Goal: Task Accomplishment & Management: Use online tool/utility

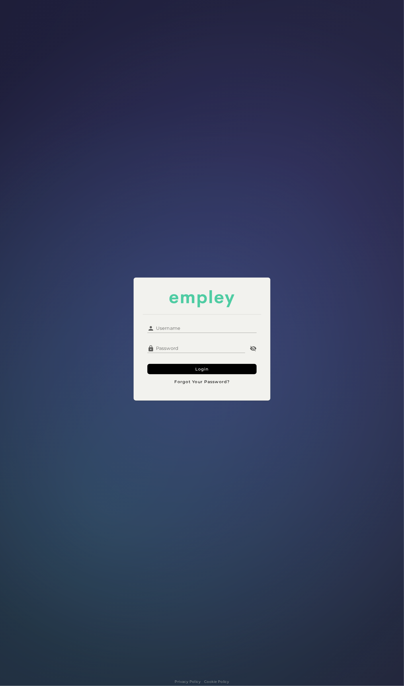
type input "******"
click at [187, 331] on input "******" at bounding box center [205, 326] width 103 height 14
click at [261, 302] on div at bounding box center [202, 298] width 119 height 17
click at [212, 372] on button "Login" at bounding box center [202, 369] width 110 height 10
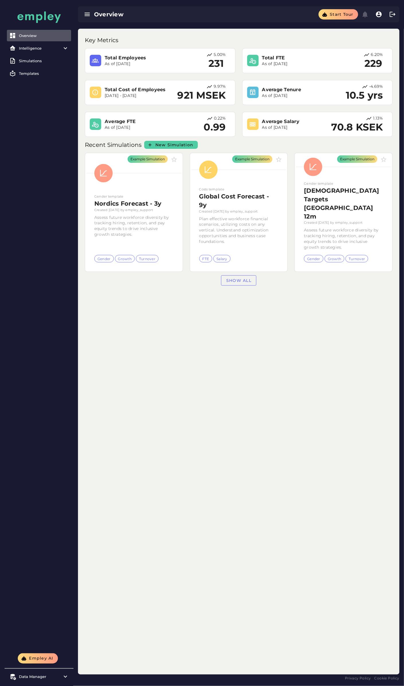
click at [194, 313] on div "Key Metrics Total Employees As of [DATE] 5.00% 231 Total FTE As of [DATE] 6.20%…" at bounding box center [238, 352] width 321 height 646
click at [227, 275] on link "Show all" at bounding box center [238, 280] width 35 height 10
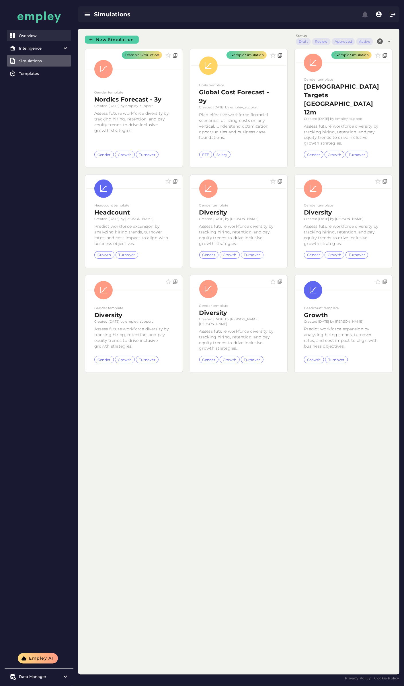
click at [34, 32] on link "Overview" at bounding box center [39, 35] width 64 height 11
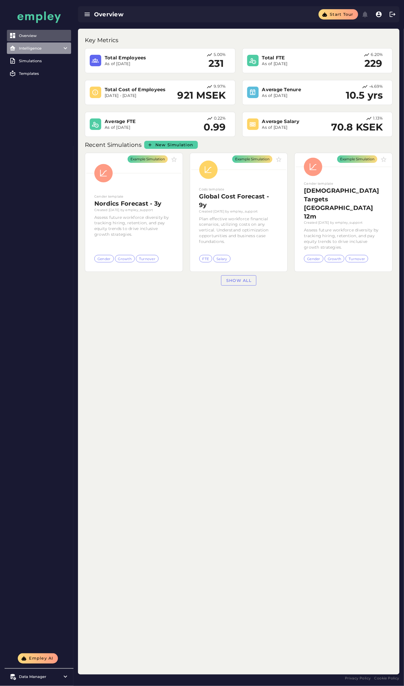
click at [33, 45] on item\) "Intelligence" at bounding box center [39, 47] width 64 height 11
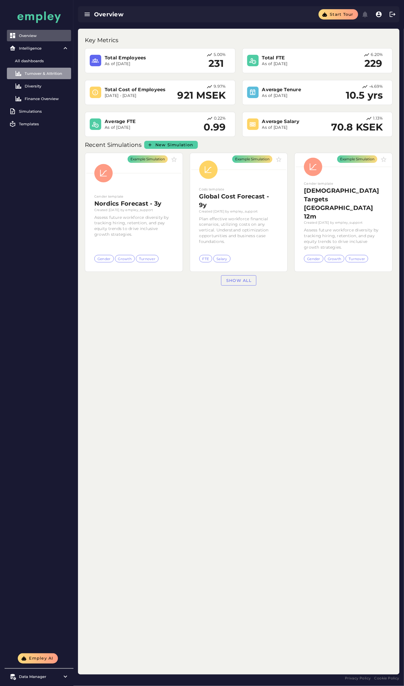
click at [47, 69] on link "Turnover & Attrition" at bounding box center [39, 73] width 64 height 11
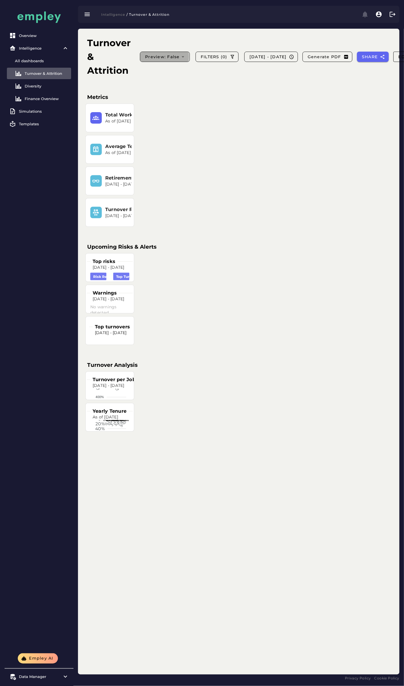
click at [179, 55] on span "Preview: false" at bounding box center [165, 56] width 40 height 5
click at [166, 86] on div "True" at bounding box center [164, 84] width 40 height 5
click at [38, 87] on div "Finance Overview" at bounding box center [47, 86] width 44 height 5
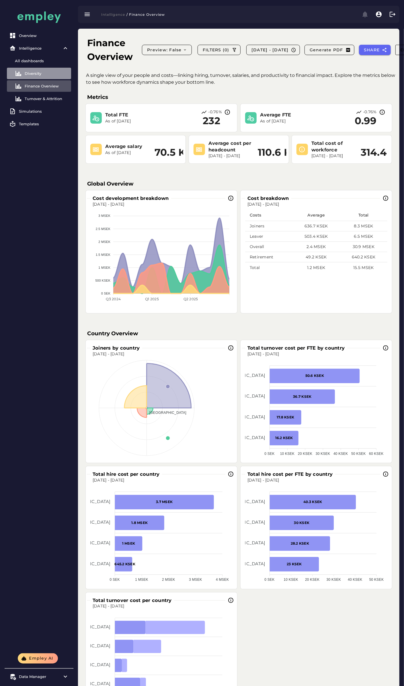
click at [38, 75] on div "Diversity" at bounding box center [47, 73] width 44 height 5
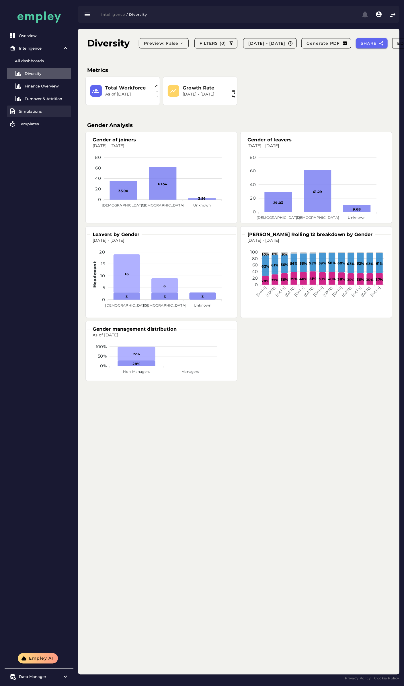
click at [37, 107] on link "Simulations" at bounding box center [39, 111] width 64 height 11
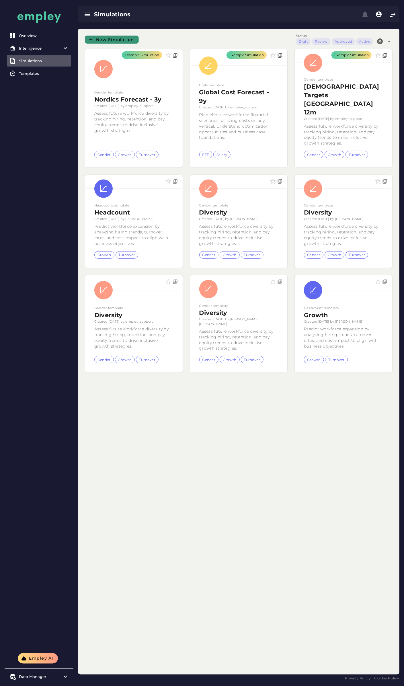
click at [103, 37] on span "New Simulation" at bounding box center [115, 39] width 38 height 5
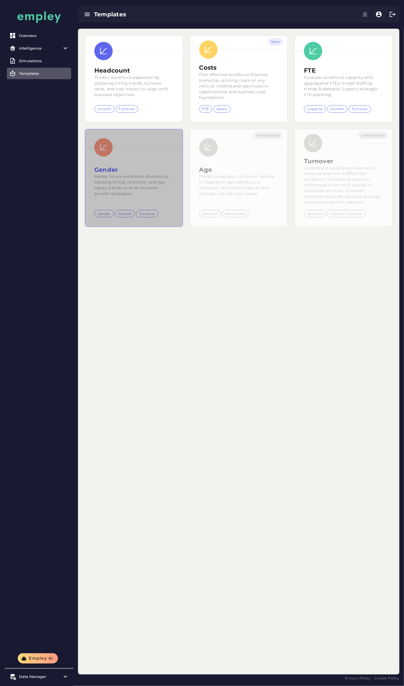
click at [122, 154] on div at bounding box center [133, 147] width 95 height 25
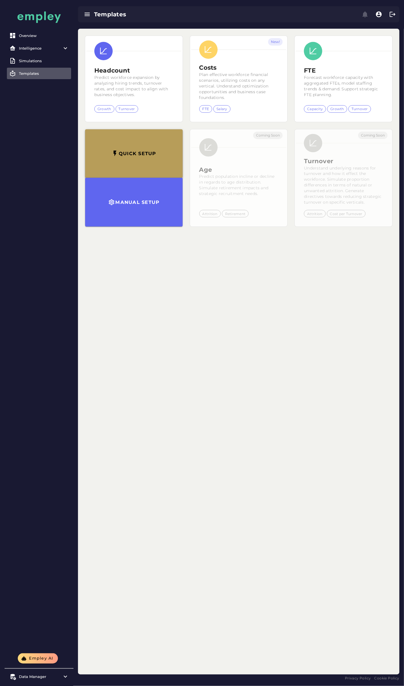
click at [135, 155] on h3 "Quick setup" at bounding box center [137, 154] width 38 height 6
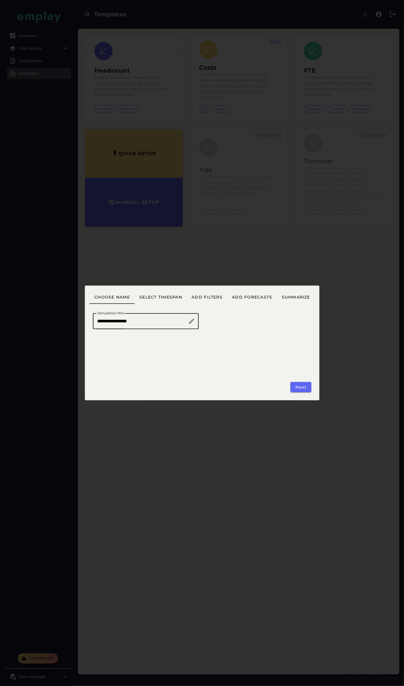
click at [190, 321] on icon at bounding box center [191, 321] width 7 height 7
type input "**********"
click at [169, 297] on span "Select timespan" at bounding box center [160, 297] width 43 height 5
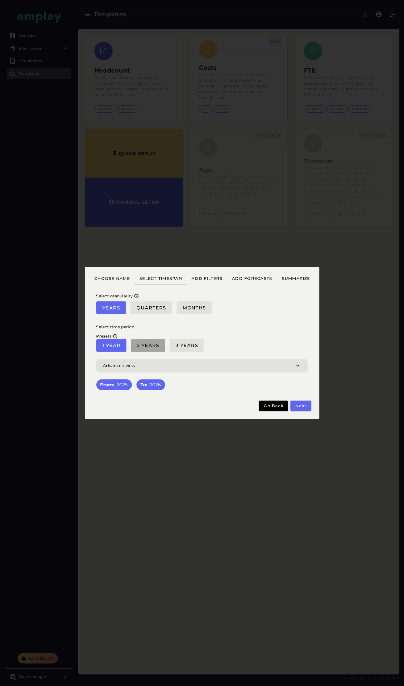
click at [148, 344] on span "2 Years" at bounding box center [148, 345] width 23 height 5
click at [208, 279] on span "Add filters" at bounding box center [206, 278] width 31 height 5
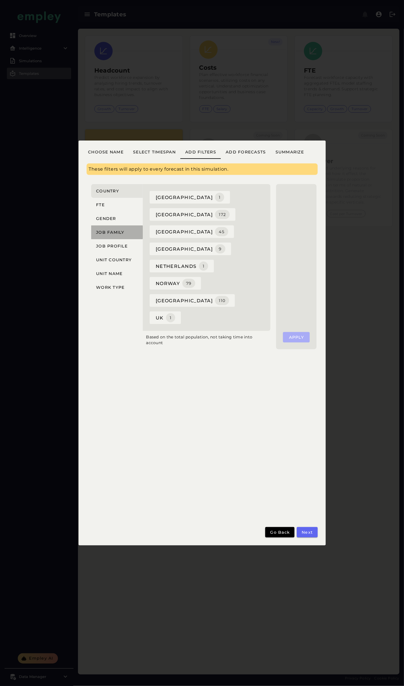
click at [112, 232] on span "Job family" at bounding box center [110, 232] width 29 height 5
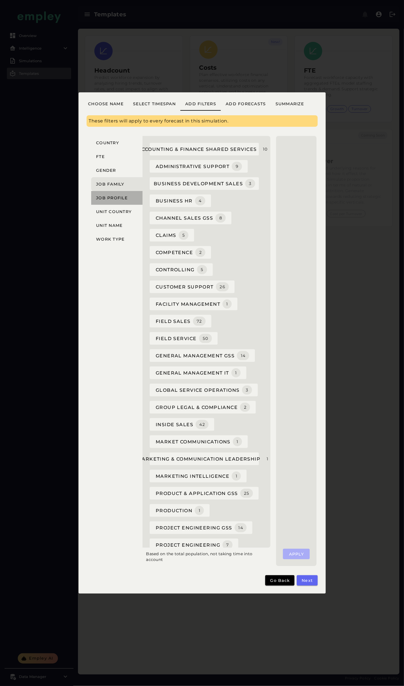
click at [114, 194] on button "Job profile" at bounding box center [117, 198] width 52 height 14
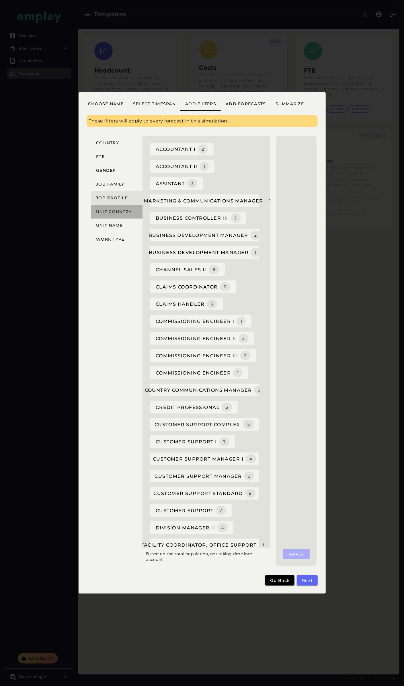
click at [113, 208] on button "Unit country" at bounding box center [117, 212] width 52 height 14
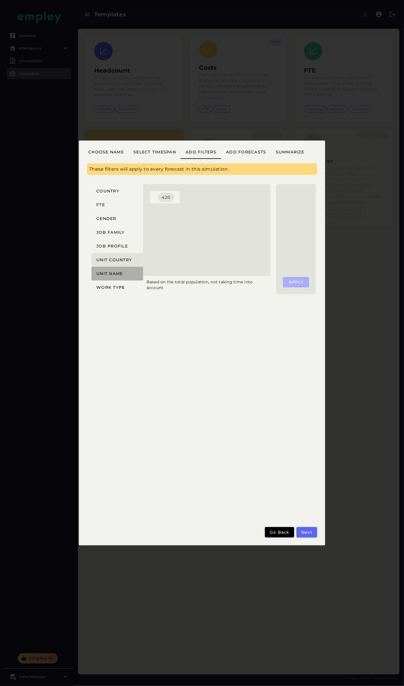
click at [109, 275] on span "Unit name" at bounding box center [109, 273] width 27 height 5
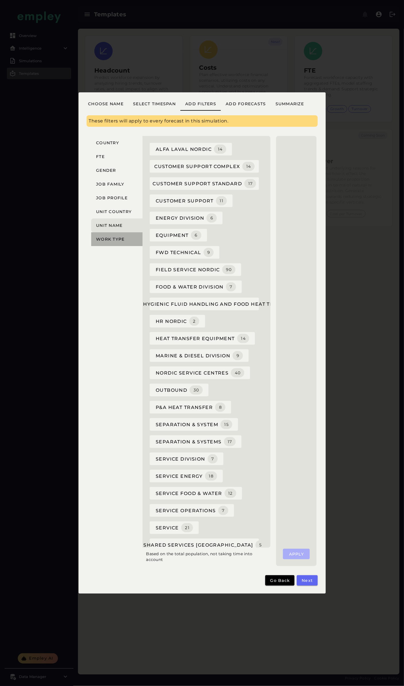
click at [118, 243] on button "Work type" at bounding box center [117, 239] width 52 height 14
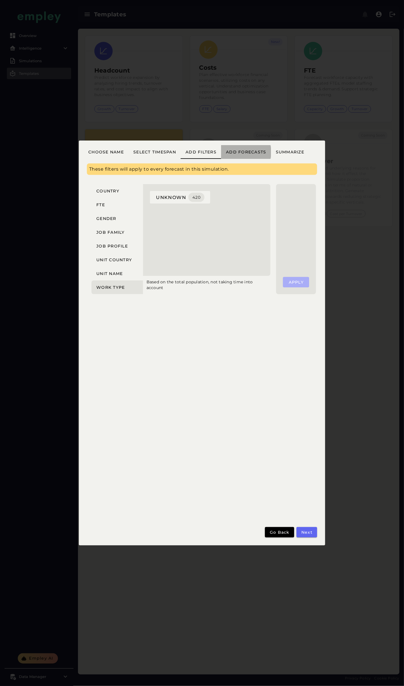
click at [241, 151] on span "Add forecasts" at bounding box center [246, 151] width 41 height 5
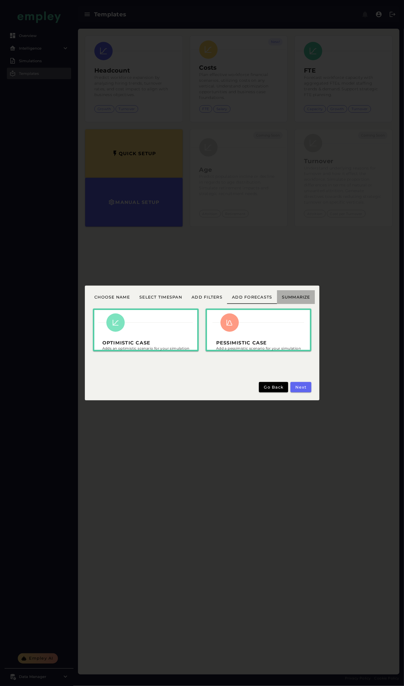
click at [297, 295] on span "Summarize" at bounding box center [295, 297] width 29 height 5
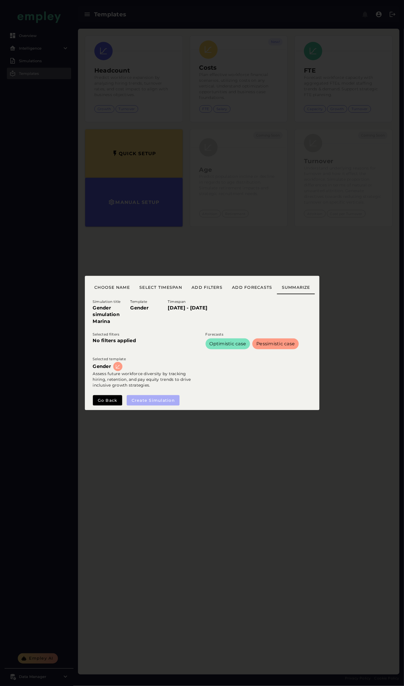
click at [160, 404] on div "Create simulation" at bounding box center [153, 400] width 53 height 10
click at [148, 399] on div "Create simulation" at bounding box center [153, 400] width 53 height 10
click at [112, 289] on span "Choose name" at bounding box center [112, 287] width 36 height 5
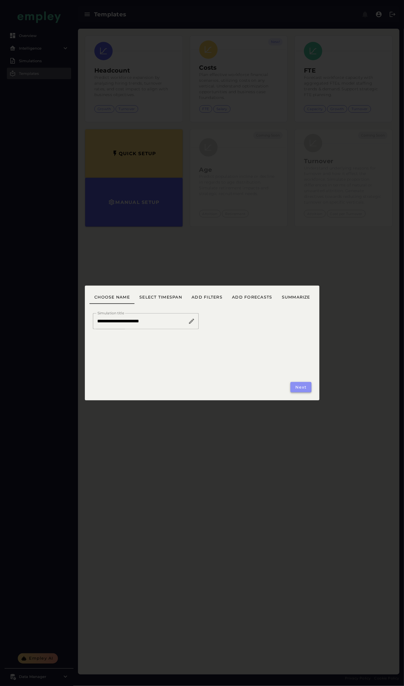
click at [304, 384] on button "Next" at bounding box center [301, 387] width 21 height 10
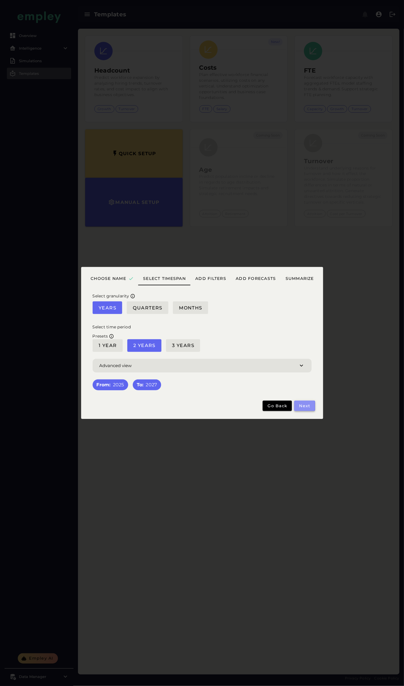
click at [307, 407] on span "Next" at bounding box center [304, 405] width 11 height 5
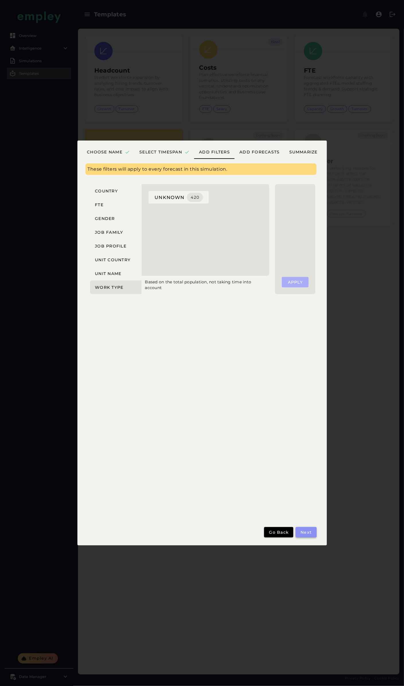
click at [307, 531] on span "Next" at bounding box center [305, 532] width 11 height 5
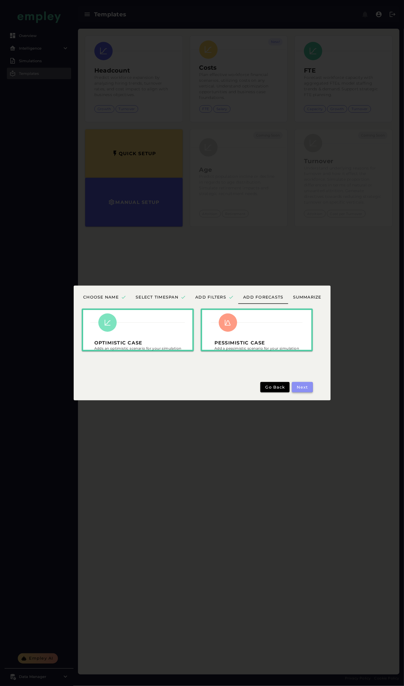
click at [307, 388] on span "Next" at bounding box center [302, 387] width 11 height 5
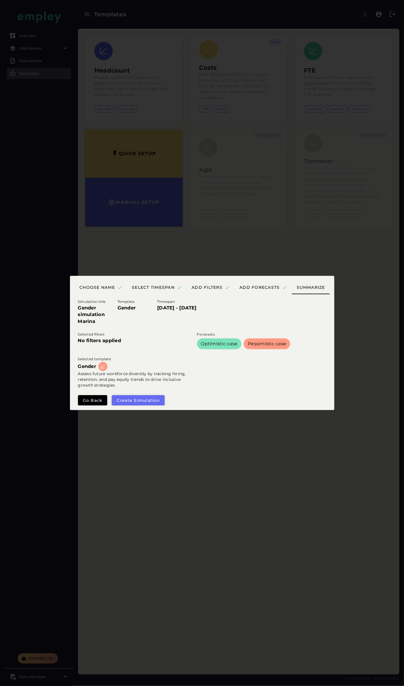
click at [146, 398] on span "Create simulation" at bounding box center [138, 400] width 44 height 5
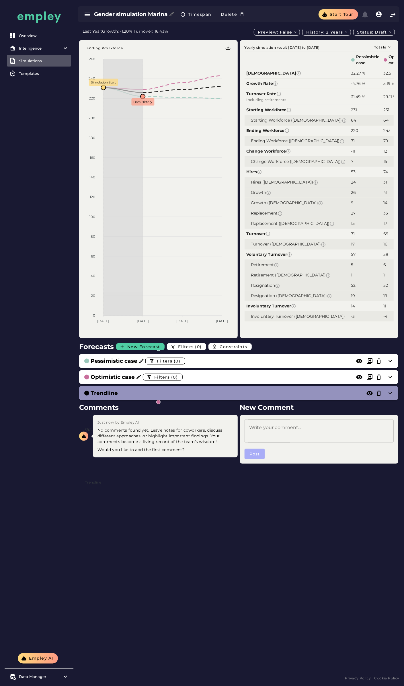
click at [190, 540] on div "Last Year: Growth: -1.20% | Turnover: 16.43% Preview: false History: 2 years St…" at bounding box center [238, 352] width 331 height 646
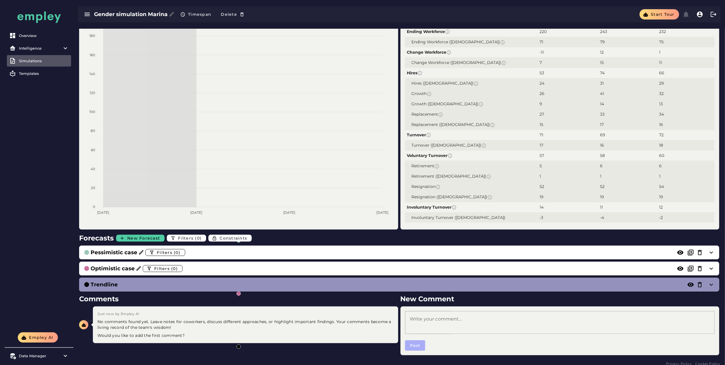
scroll to position [102, 0]
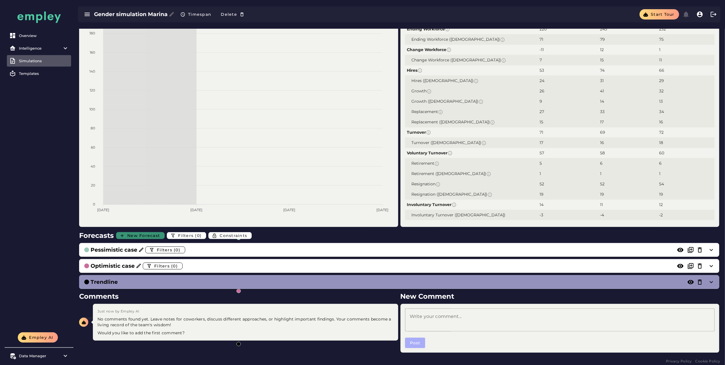
click at [138, 233] on span "New Forecast" at bounding box center [143, 235] width 33 height 5
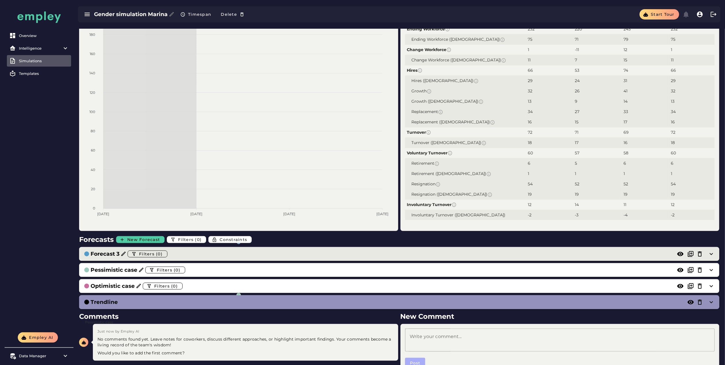
click at [122, 254] on icon at bounding box center [124, 254] width 6 height 6
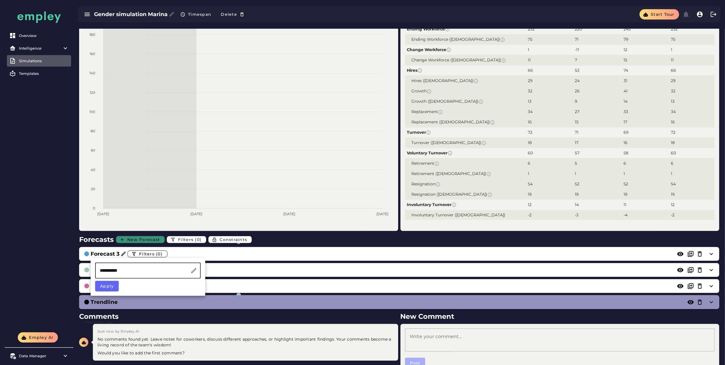
click at [141, 238] on span "New Forecast" at bounding box center [143, 239] width 33 height 5
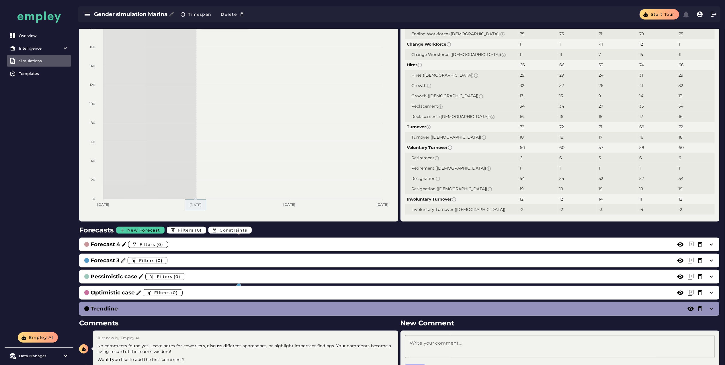
scroll to position [107, 0]
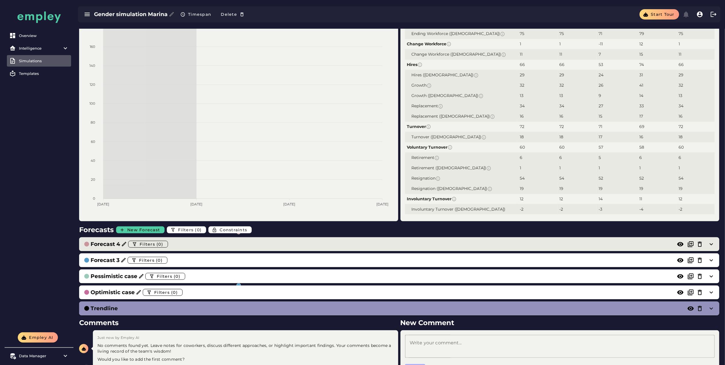
click at [404, 242] on icon at bounding box center [711, 244] width 7 height 7
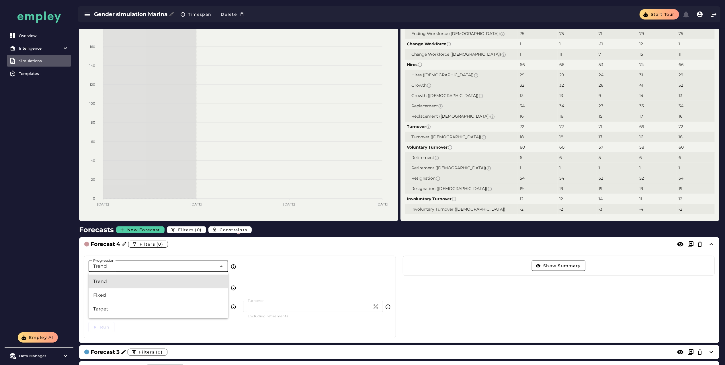
click at [224, 270] on div at bounding box center [221, 265] width 8 height 11
click at [201, 296] on div "Fixed" at bounding box center [158, 295] width 130 height 7
type input "*****"
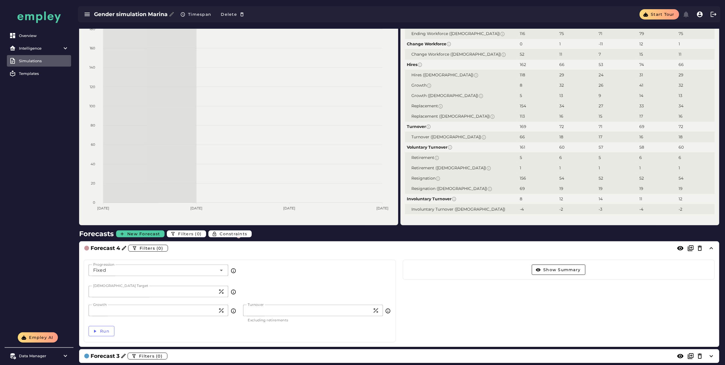
click at [176, 293] on div at bounding box center [399, 300] width 631 height 89
click at [117, 289] on input "**" at bounding box center [153, 291] width 129 height 11
type input "*"
type input "**"
click at [118, 311] on input "*" at bounding box center [153, 310] width 129 height 11
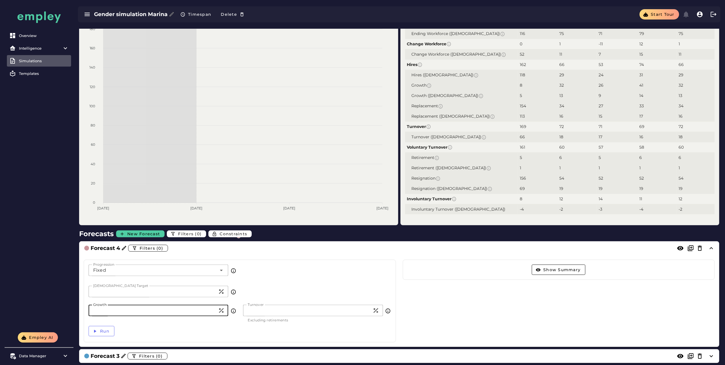
type input "*"
click at [243, 328] on div "Run" at bounding box center [239, 330] width 309 height 17
click at [269, 303] on div "[DEMOGRAPHIC_DATA] Target ** [DEMOGRAPHIC_DATA] Target" at bounding box center [239, 295] width 309 height 19
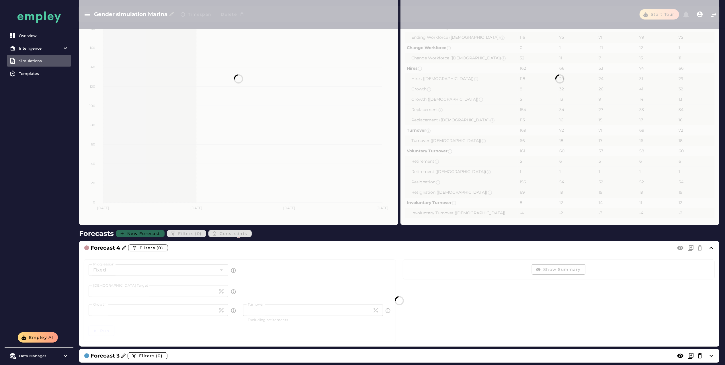
click at [270, 309] on div at bounding box center [399, 300] width 631 height 89
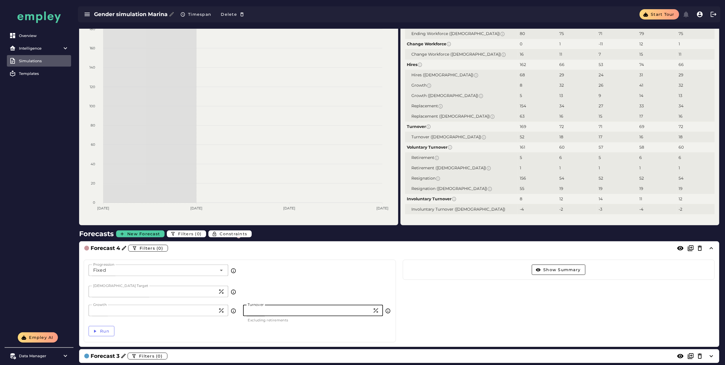
click at [270, 309] on input "*" at bounding box center [307, 310] width 129 height 11
type input "*"
click at [239, 334] on div "Run" at bounding box center [239, 330] width 309 height 17
click at [102, 330] on span "Run" at bounding box center [105, 330] width 10 height 5
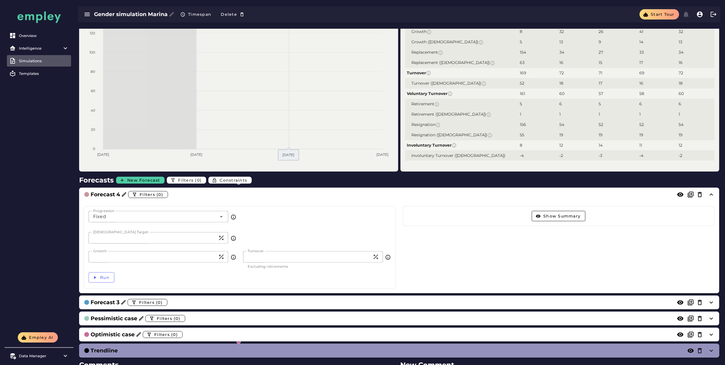
scroll to position [161, 0]
click at [404, 213] on button "Show Summary" at bounding box center [559, 216] width 54 height 10
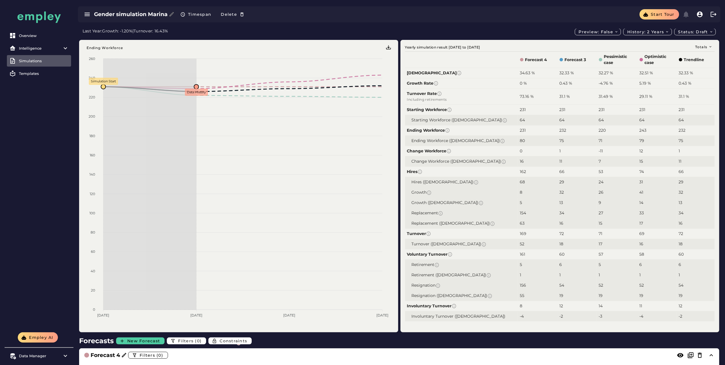
scroll to position [0, 0]
click at [30, 37] on div "Overview" at bounding box center [44, 35] width 50 height 5
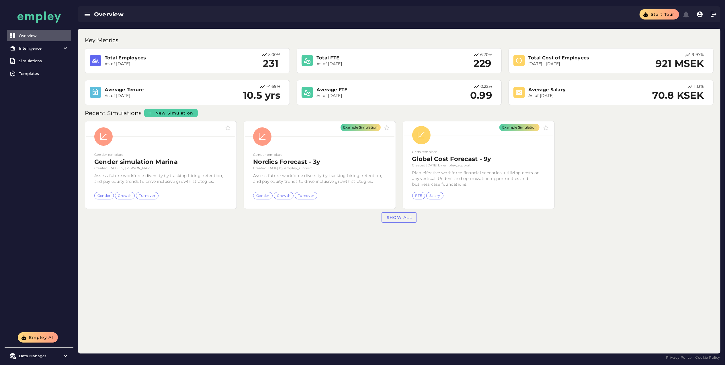
click at [147, 265] on div "Key Metrics Total Employees As of [DATE] 5.00% 231 Total FTE As of [DATE] 6.20%…" at bounding box center [399, 191] width 643 height 325
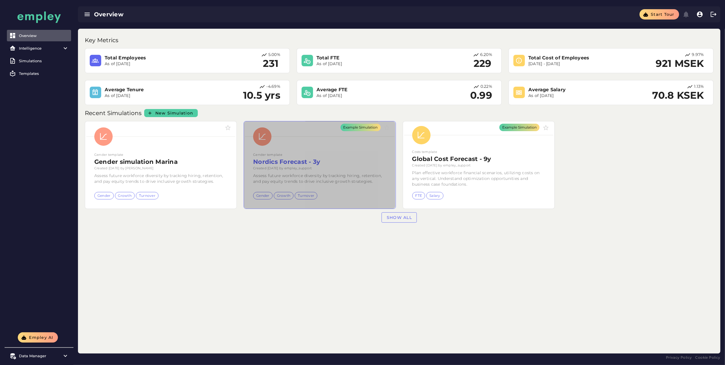
click at [355, 155] on div "Example Simulation" at bounding box center [319, 164] width 151 height 87
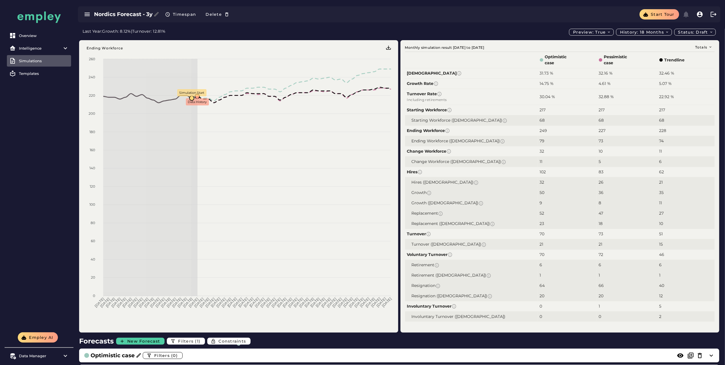
click at [55, 17] on icon at bounding box center [38, 16] width 43 height 11
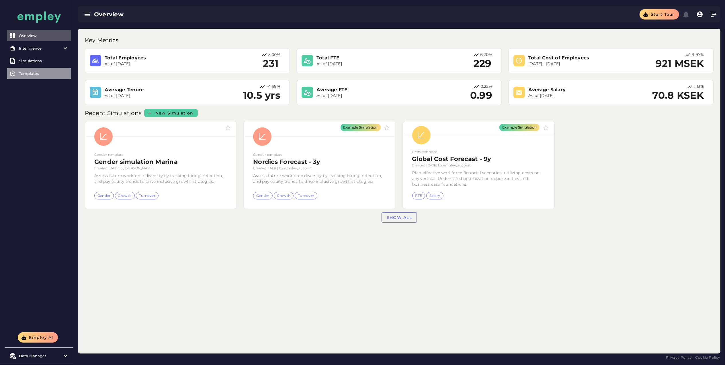
click at [24, 72] on div "Templates" at bounding box center [44, 73] width 50 height 5
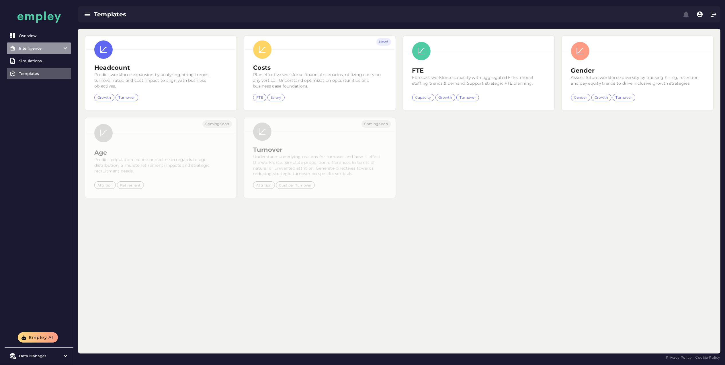
click at [43, 49] on div "Intelligence" at bounding box center [39, 48] width 40 height 5
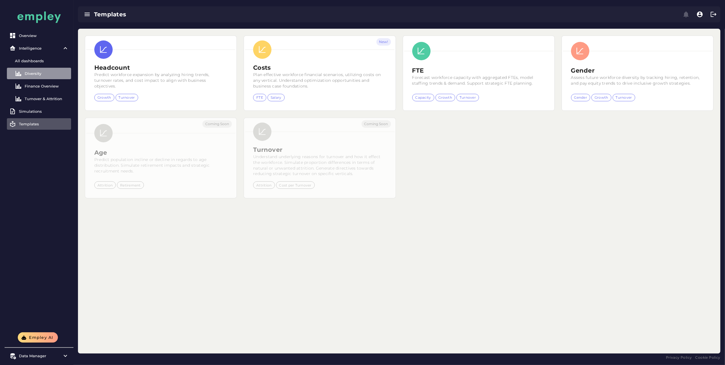
click at [37, 72] on div "Diversity" at bounding box center [47, 73] width 44 height 5
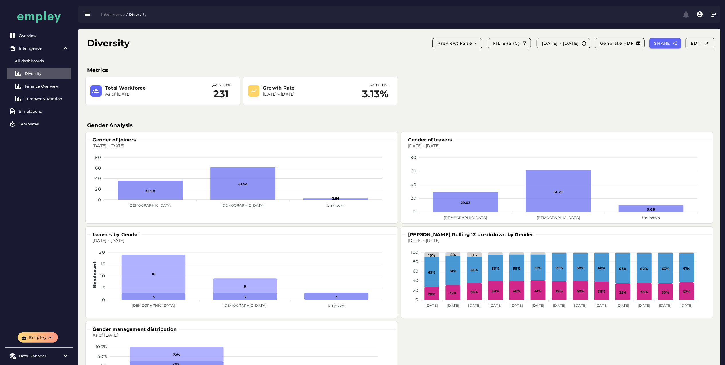
click at [404, 108] on div "Total Workforce As of [DATE] 5.00% 231 Growth Rate [DATE] - [DATE] 0.00% 3.13%" at bounding box center [399, 91] width 636 height 37
